Goal: Task Accomplishment & Management: Use online tool/utility

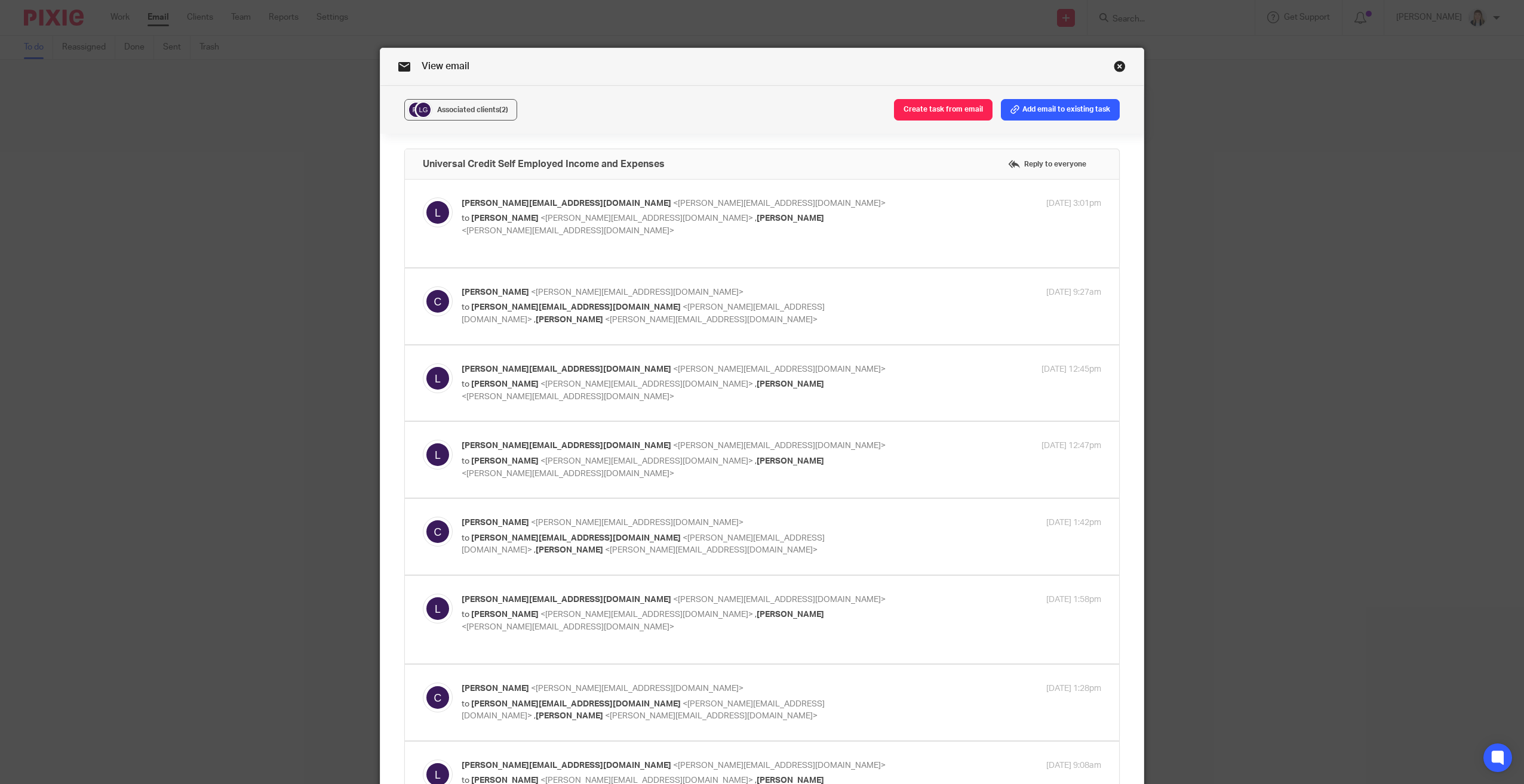
drag, startPoint x: 1115, startPoint y: 66, endPoint x: 1094, endPoint y: 66, distance: 21.0
click at [1114, 66] on link "Close this dialog window" at bounding box center [1119, 68] width 12 height 16
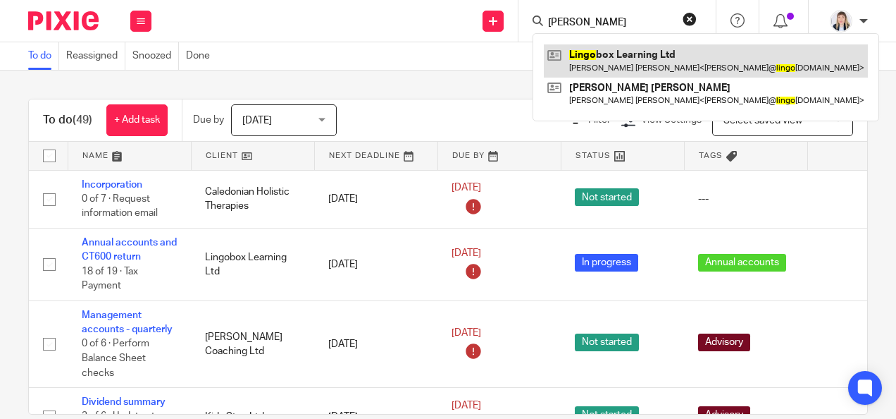
type input "lino"
click at [586, 55] on link at bounding box center [706, 60] width 324 height 32
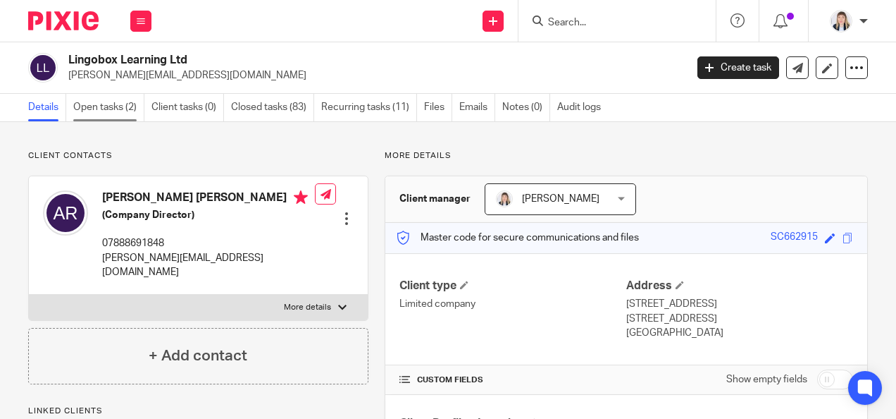
click at [80, 111] on link "Open tasks (2)" at bounding box center [108, 107] width 71 height 27
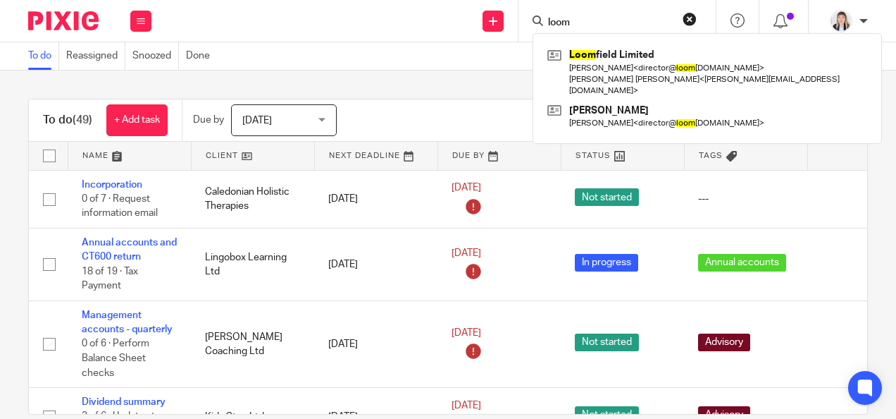
click at [579, 21] on input "loom" at bounding box center [610, 23] width 127 height 13
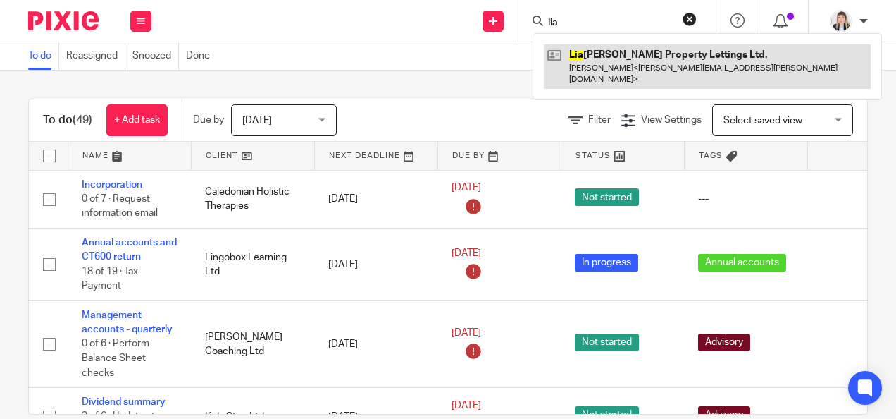
type input "lia"
click at [584, 58] on link at bounding box center [707, 66] width 327 height 44
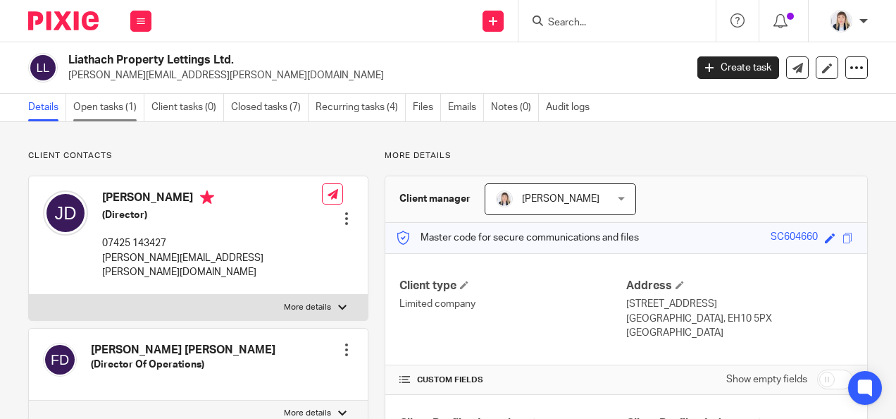
click at [118, 103] on link "Open tasks (1)" at bounding box center [108, 107] width 71 height 27
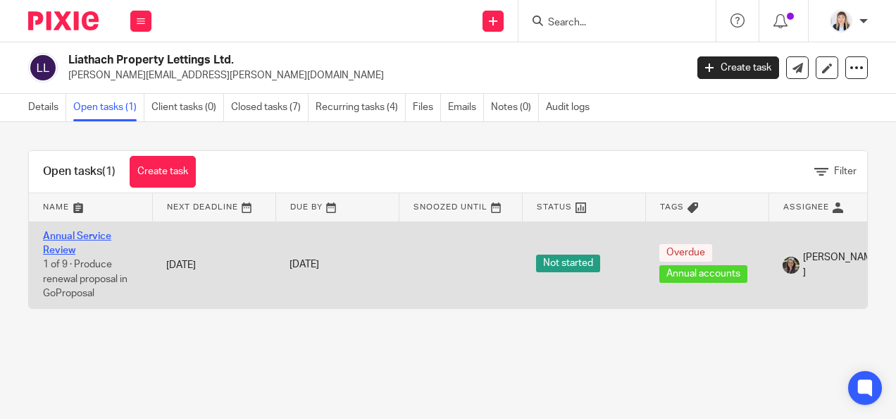
click at [55, 234] on link "Annual Service Review" at bounding box center [77, 243] width 68 height 24
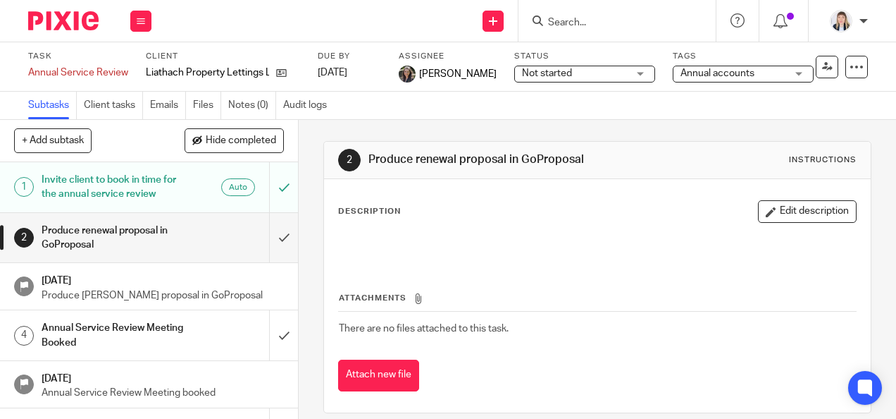
scroll to position [37, 0]
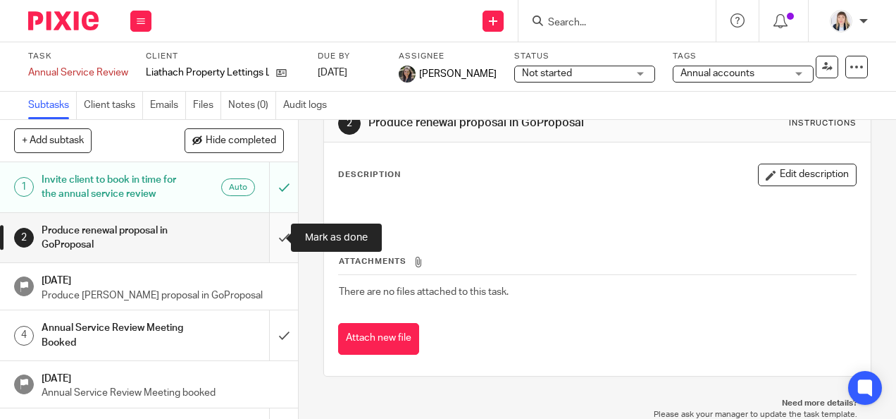
click at [270, 240] on input "submit" at bounding box center [149, 238] width 298 height 50
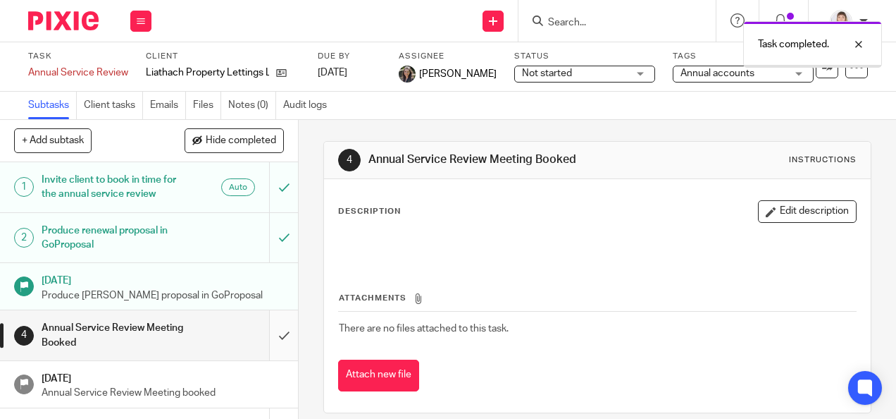
scroll to position [37, 0]
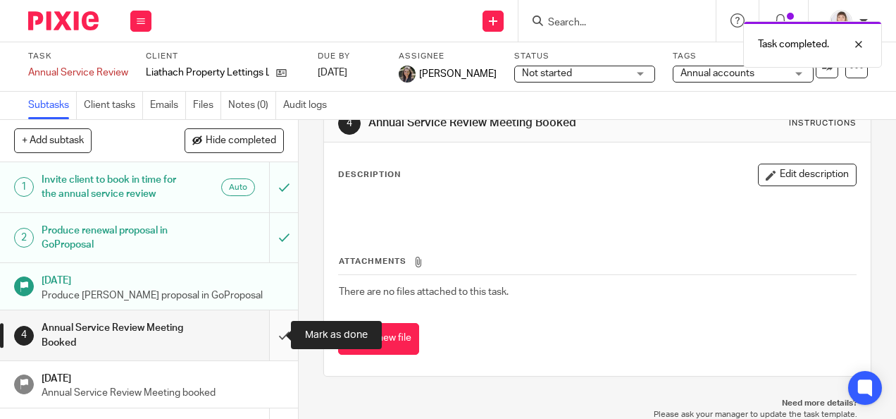
click at [272, 332] on input "submit" at bounding box center [149, 335] width 298 height 50
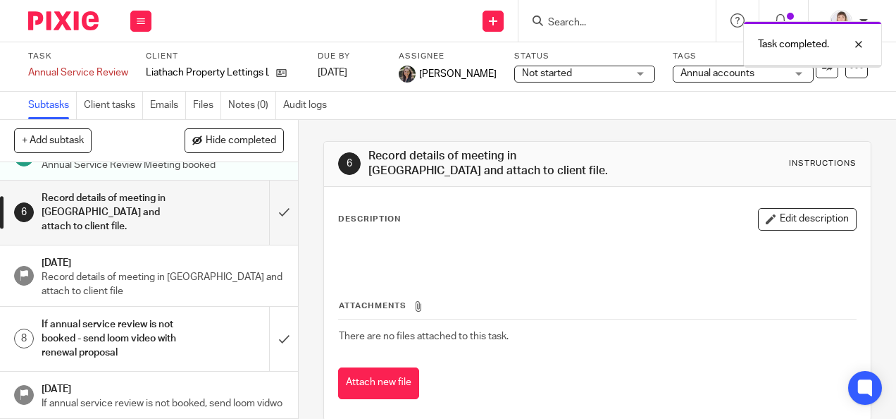
scroll to position [240, 0]
click at [266, 201] on input "submit" at bounding box center [149, 212] width 298 height 64
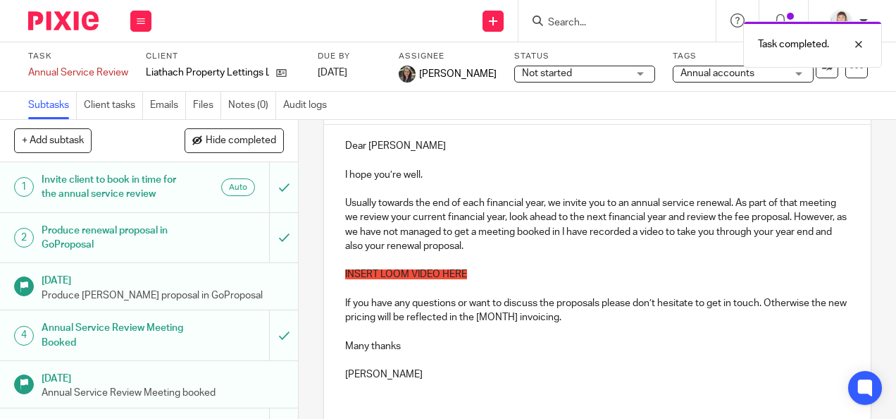
scroll to position [141, 0]
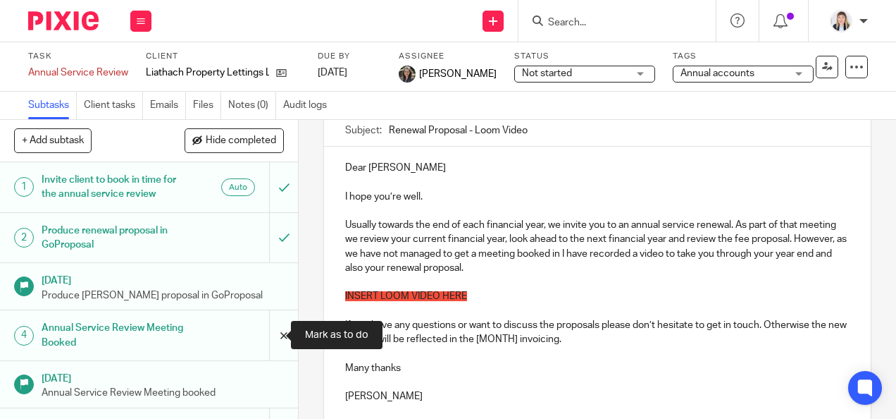
drag, startPoint x: 271, startPoint y: 333, endPoint x: 267, endPoint y: 322, distance: 11.1
click at [269, 331] on input "submit" at bounding box center [149, 335] width 298 height 50
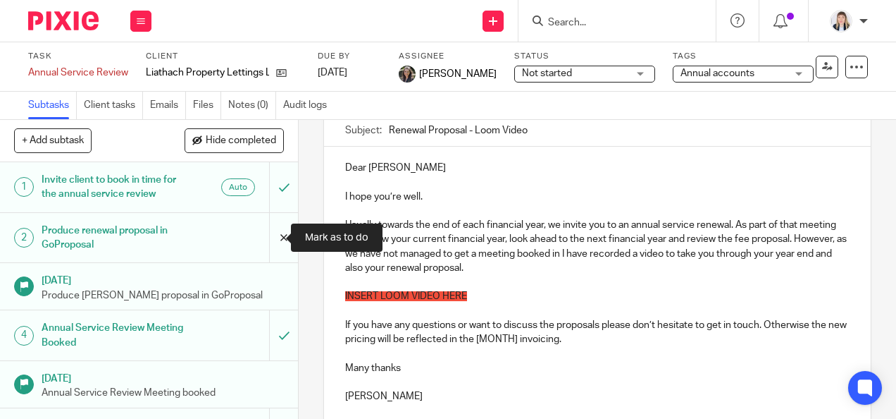
click at [265, 233] on input "submit" at bounding box center [149, 238] width 298 height 50
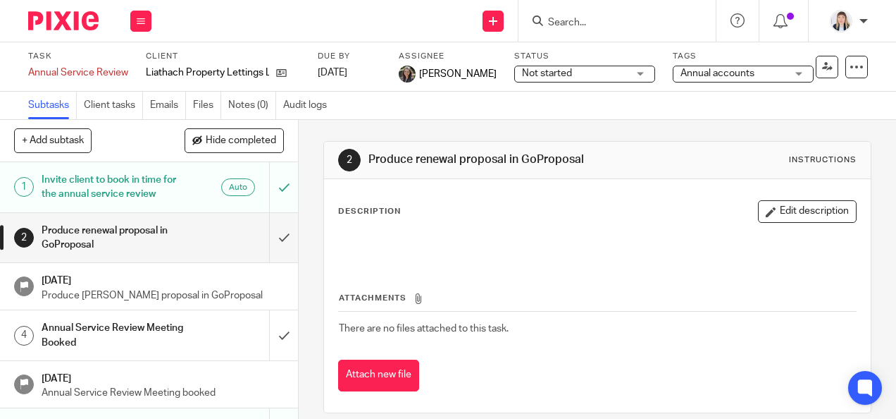
click at [192, 99] on ul "Subtasks Client tasks Emails Files Notes (0) Audit logs" at bounding box center [184, 105] width 313 height 27
click at [199, 104] on link "Files" at bounding box center [207, 105] width 28 height 27
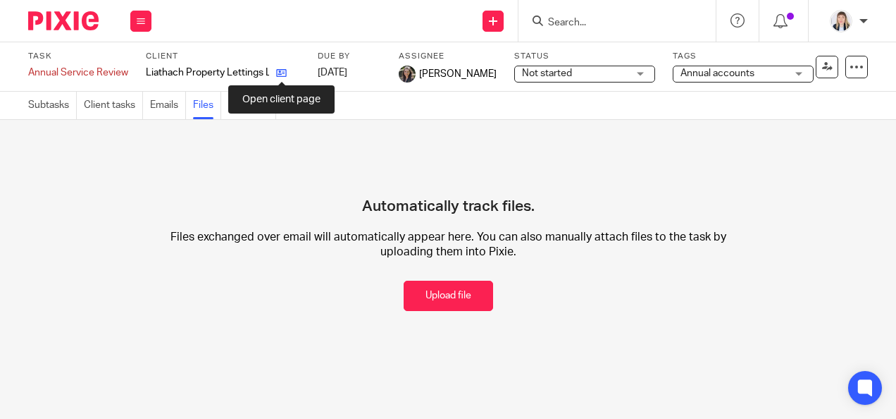
click at [280, 75] on icon at bounding box center [281, 73] width 11 height 11
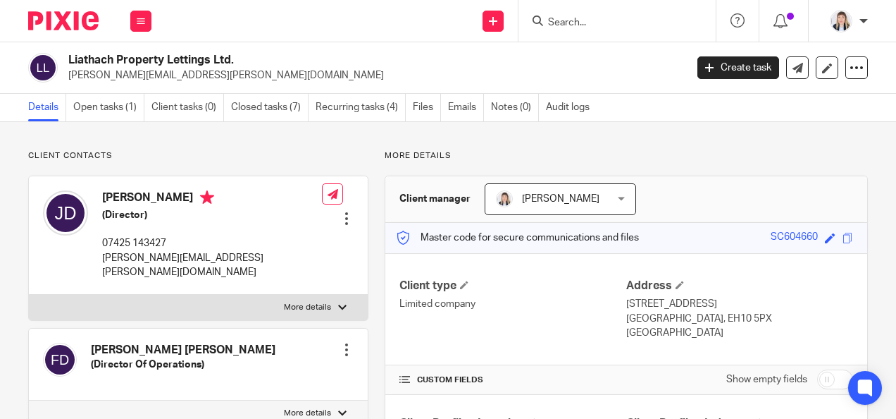
click at [414, 111] on link "Files" at bounding box center [427, 107] width 28 height 27
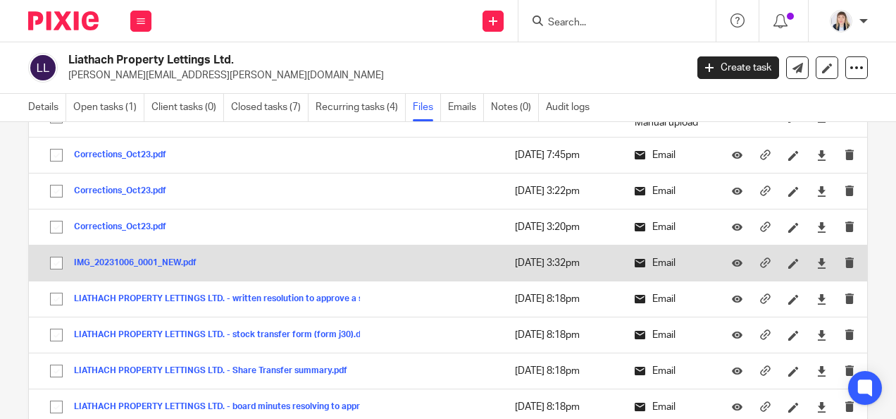
scroll to position [141, 0]
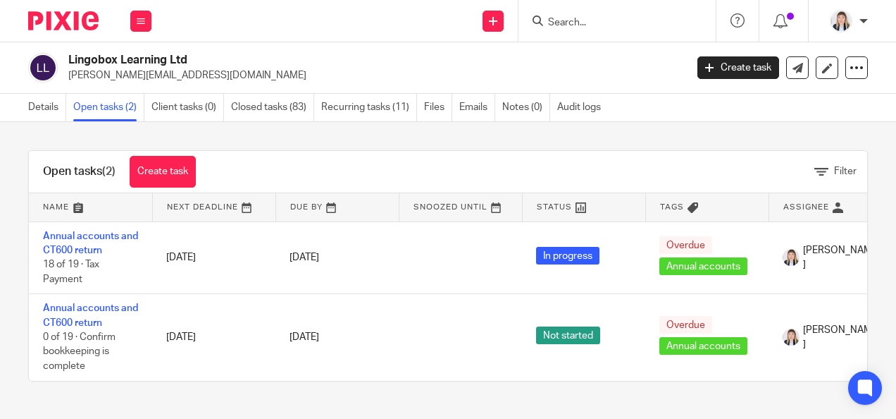
click at [560, 21] on input "Search" at bounding box center [610, 23] width 127 height 13
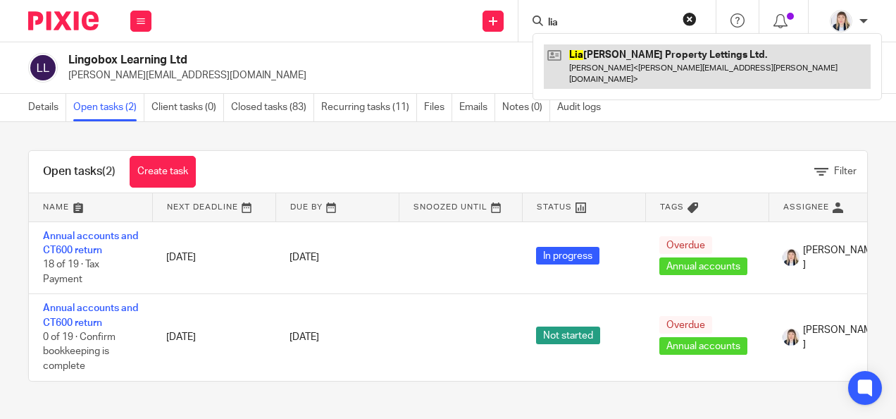
type input "lia"
click at [635, 56] on link at bounding box center [707, 66] width 327 height 44
click at [634, 58] on link at bounding box center [707, 66] width 327 height 44
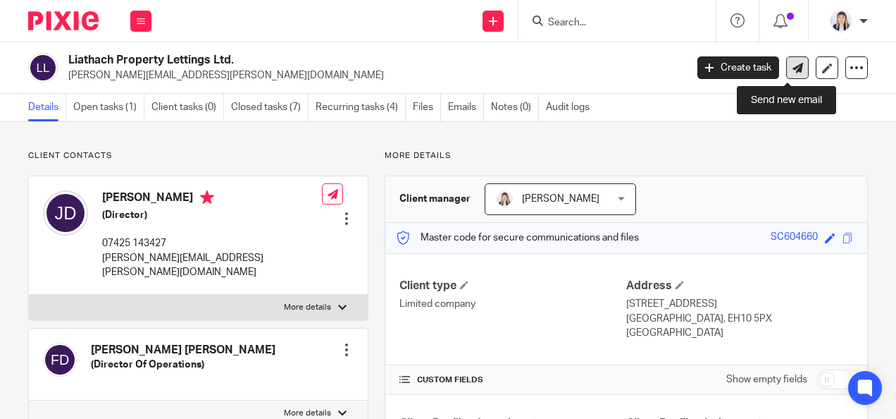
click at [793, 70] on icon at bounding box center [798, 68] width 11 height 11
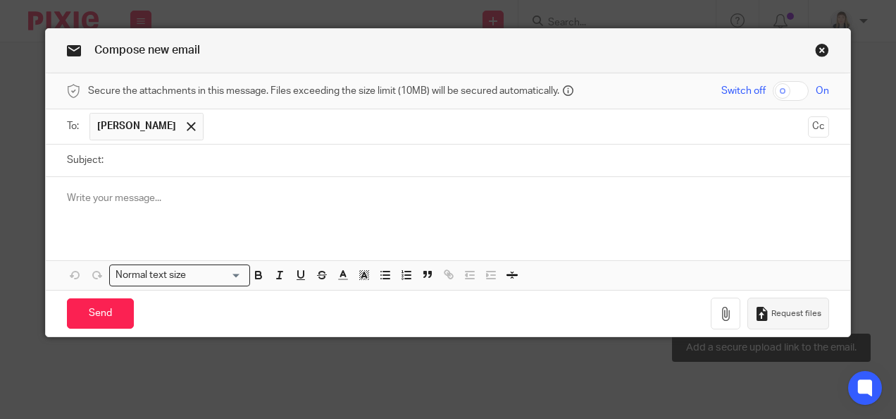
click at [785, 304] on button "Request files" at bounding box center [789, 313] width 82 height 32
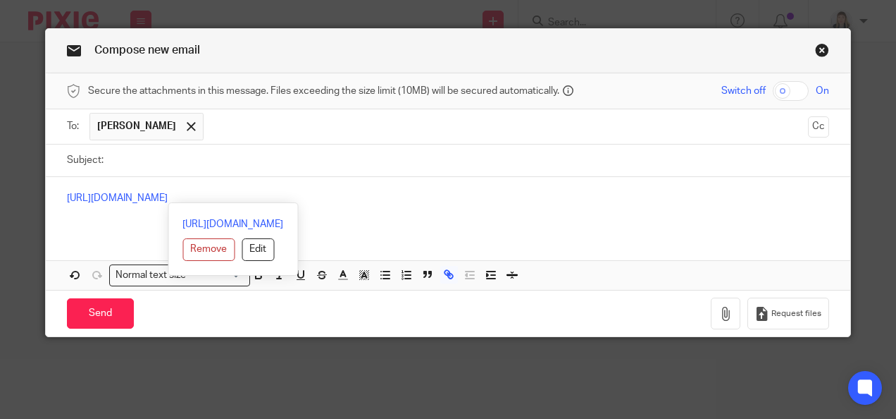
drag, startPoint x: 155, startPoint y: 206, endPoint x: 34, endPoint y: 195, distance: 121.7
click at [34, 195] on div "Compose new email Secure the attachments in this message. Files exceeding the s…" at bounding box center [448, 209] width 896 height 419
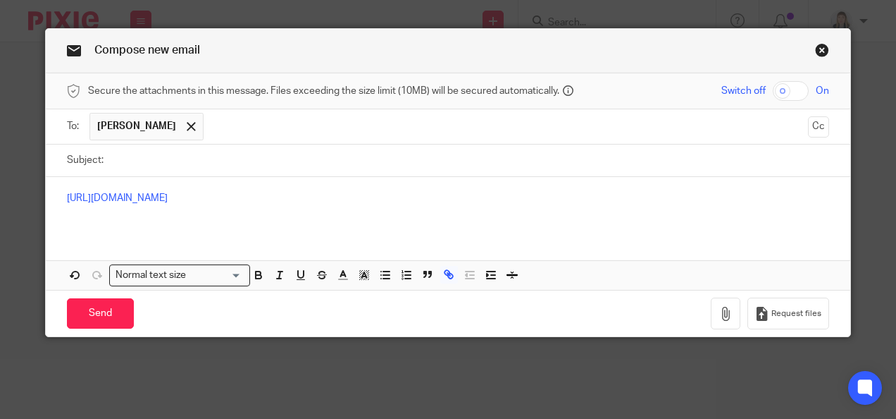
click at [194, 123] on span at bounding box center [191, 126] width 9 height 9
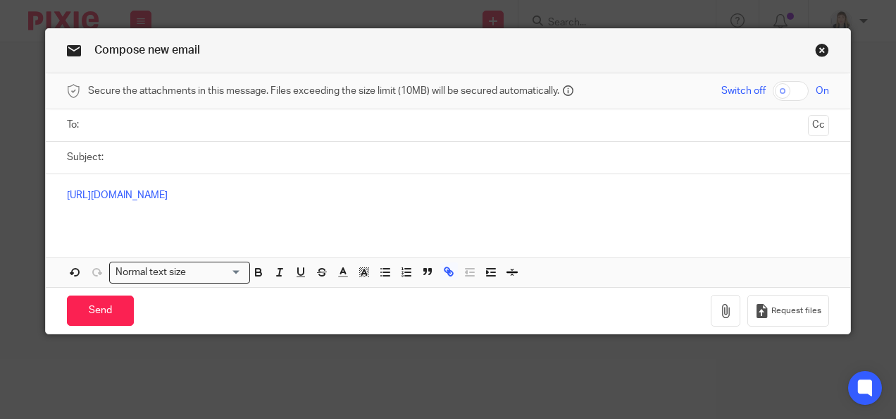
click at [202, 127] on input "text" at bounding box center [448, 125] width 710 height 16
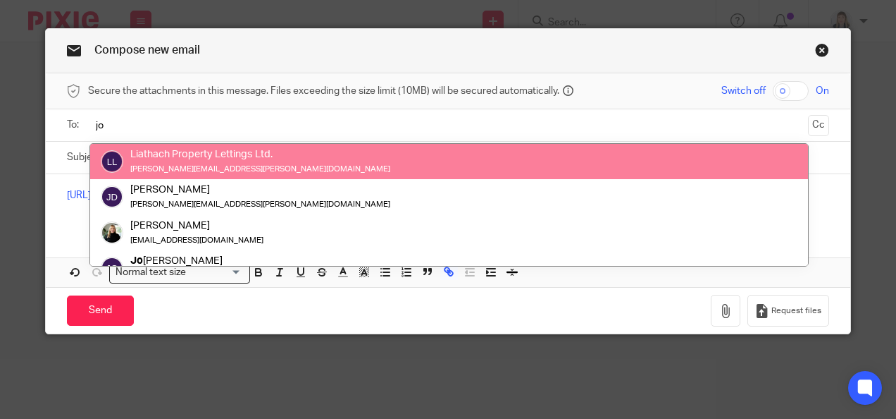
type input "jo"
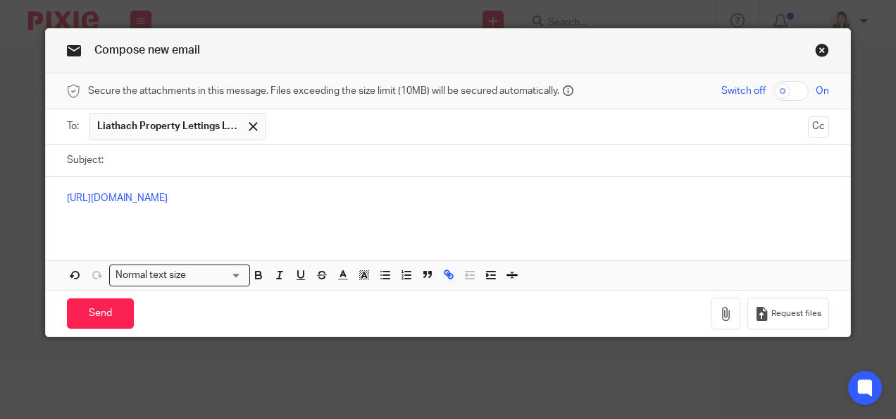
click at [818, 49] on link "Close this dialog window" at bounding box center [822, 52] width 14 height 19
